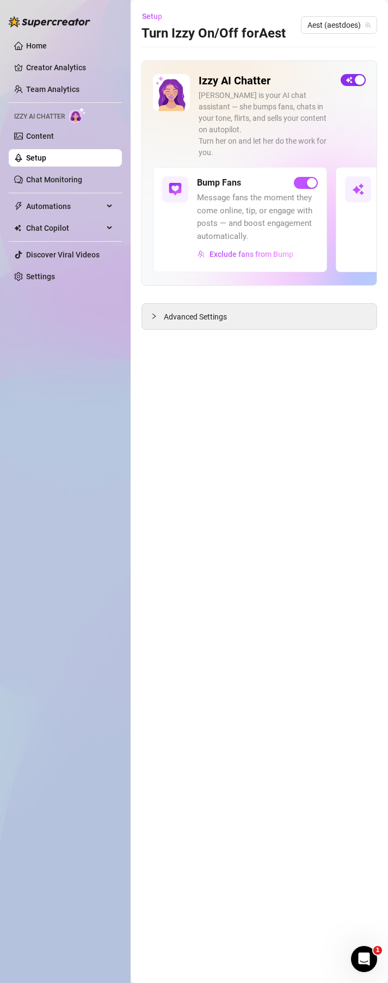
click at [358, 81] on div "button" at bounding box center [360, 80] width 10 height 10
click at [46, 162] on link "Setup" at bounding box center [36, 157] width 20 height 9
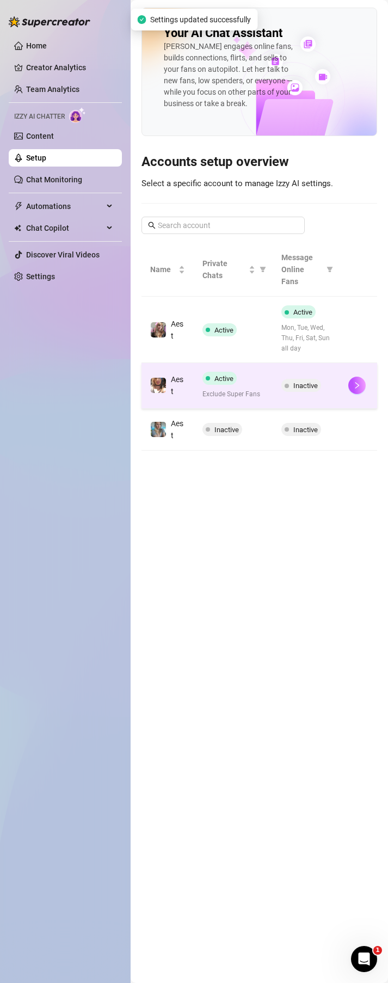
click at [237, 372] on div "Active" at bounding box center [221, 378] width 39 height 13
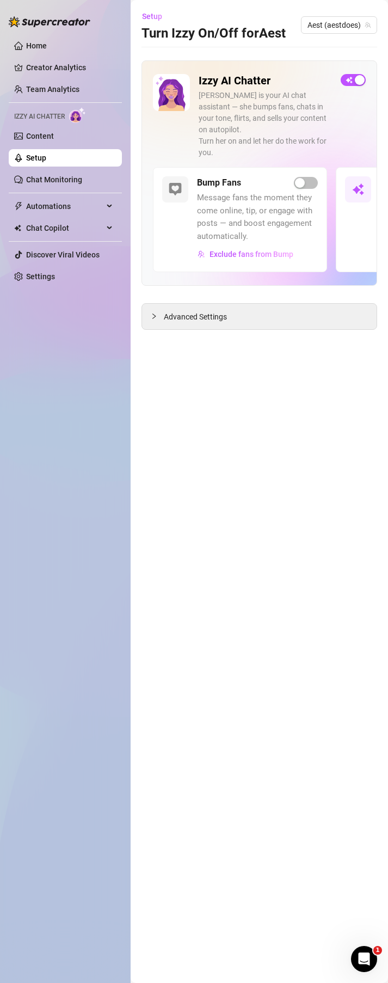
drag, startPoint x: 356, startPoint y: 80, endPoint x: 289, endPoint y: 106, distance: 71.7
click at [356, 81] on div "button" at bounding box center [360, 80] width 10 height 10
click at [46, 162] on link "Setup" at bounding box center [36, 157] width 20 height 9
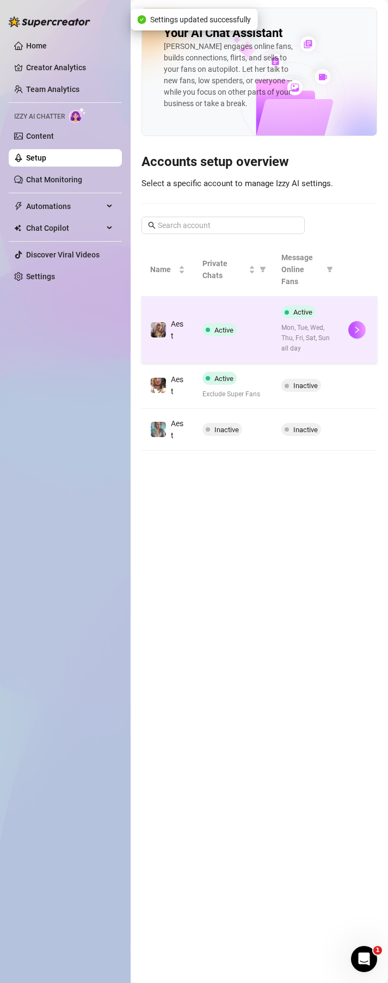
click at [263, 339] on td "Active" at bounding box center [233, 330] width 79 height 66
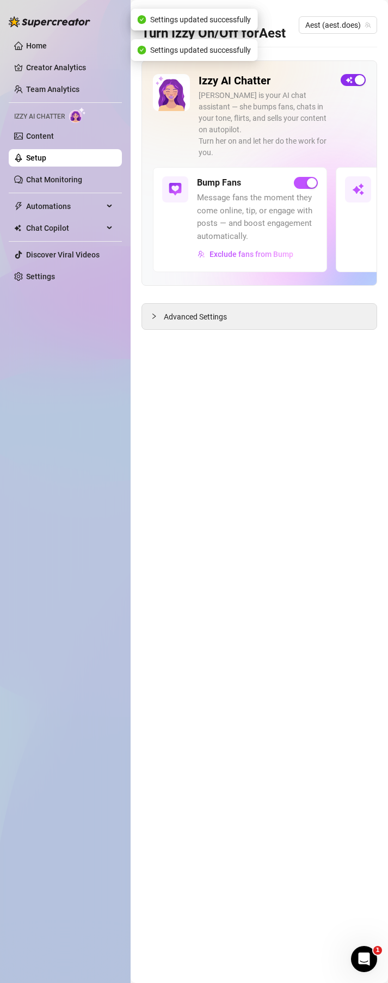
click at [360, 84] on div "button" at bounding box center [360, 80] width 10 height 10
click at [46, 159] on link "Setup" at bounding box center [36, 157] width 20 height 9
